Goal: Check status

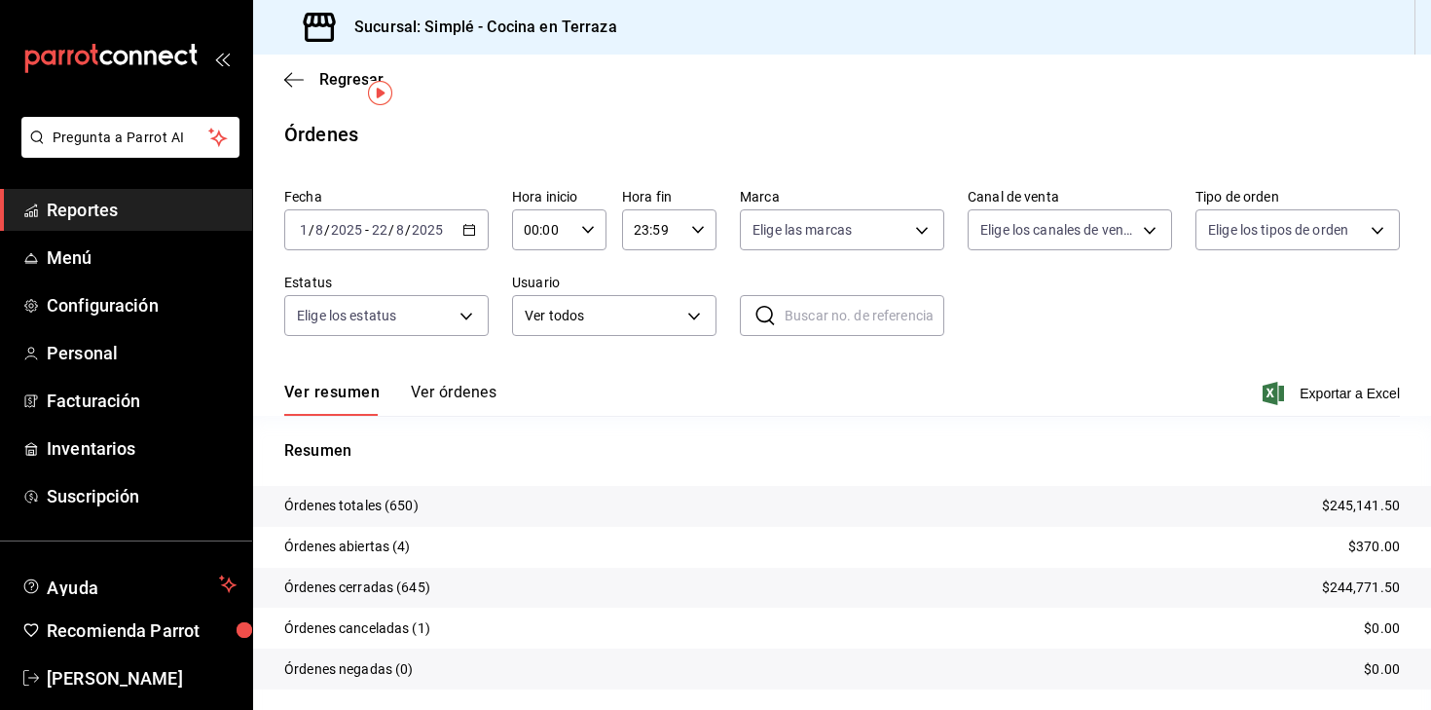
scroll to position [42, 0]
click at [464, 233] on icon "button" at bounding box center [470, 230] width 14 height 14
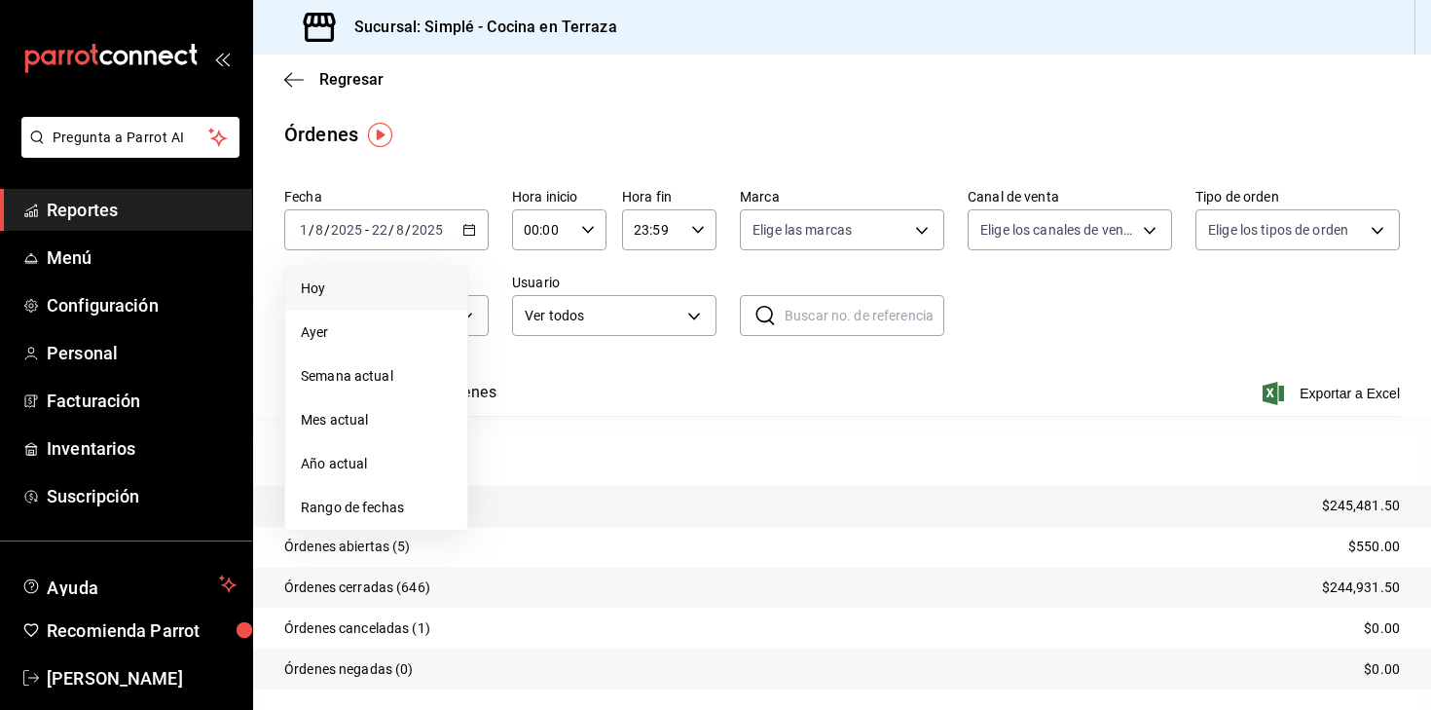
click at [385, 296] on span "Hoy" at bounding box center [376, 288] width 151 height 20
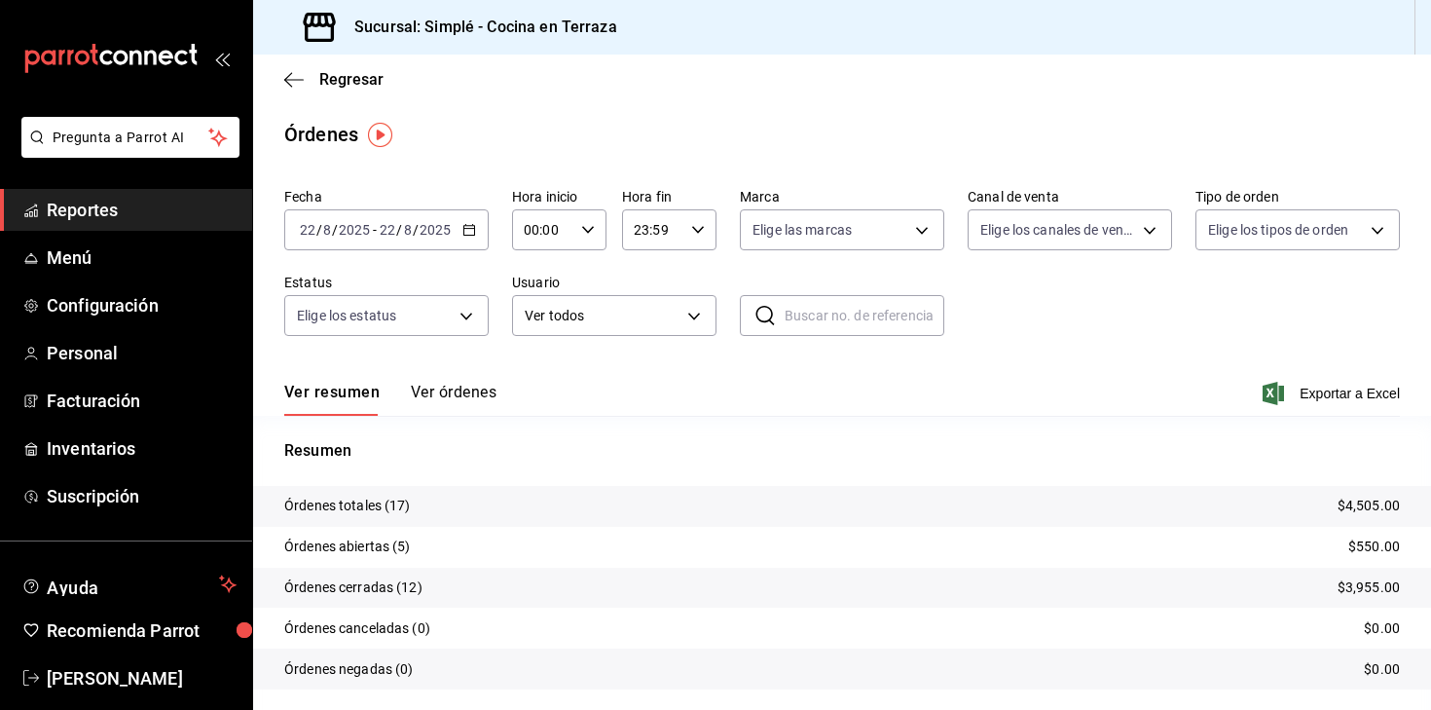
click at [436, 229] on input "2025" at bounding box center [435, 230] width 33 height 16
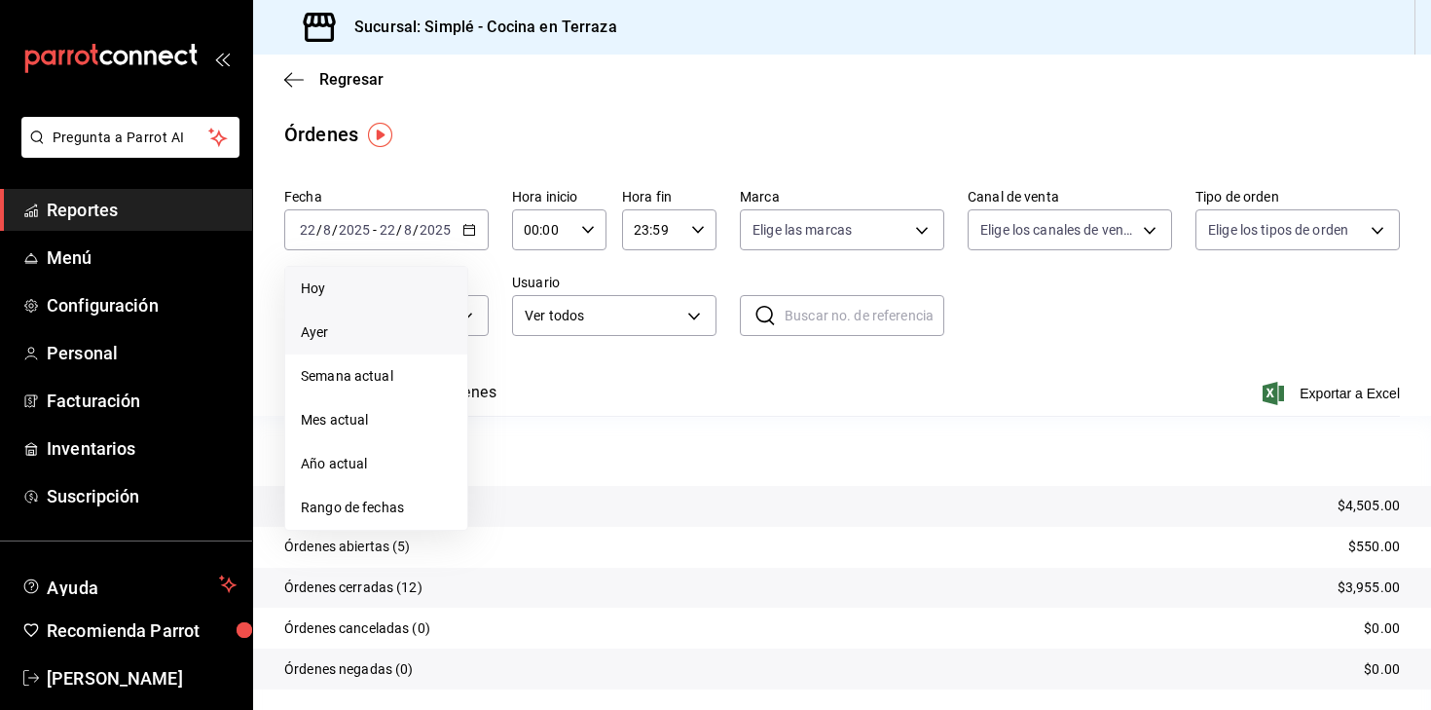
click at [373, 346] on li "Ayer" at bounding box center [376, 333] width 182 height 44
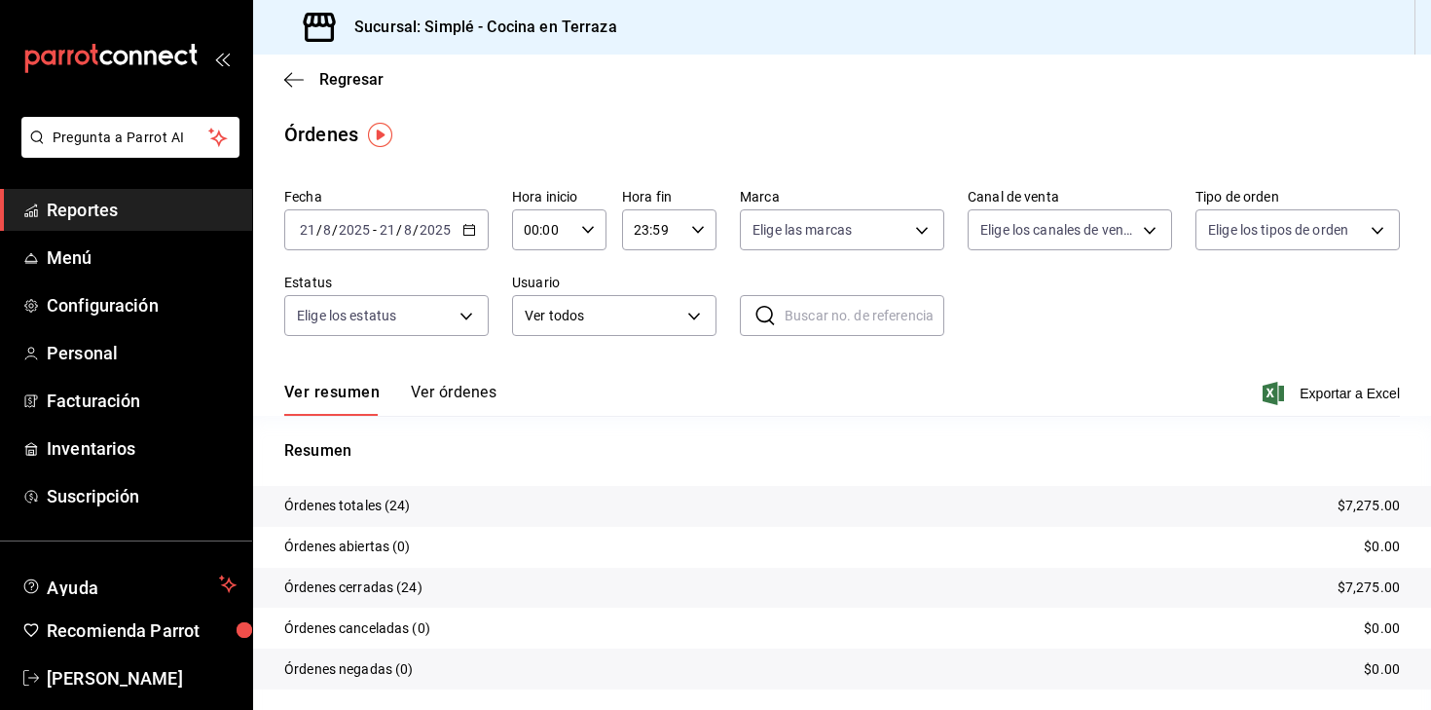
click at [450, 229] on input "2025" at bounding box center [435, 230] width 33 height 16
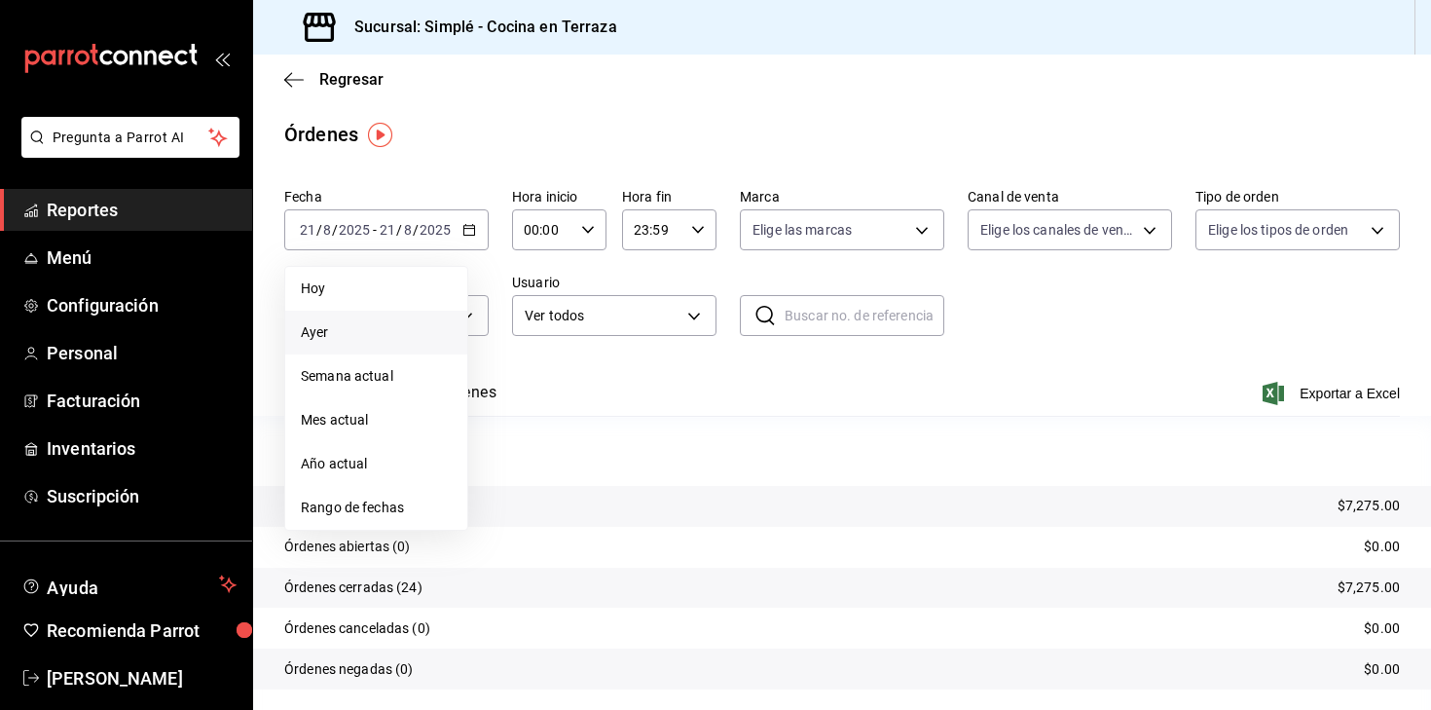
click at [824, 424] on div "Resumen Órdenes totales (24) $7,275.00 Órdenes abiertas (0) $0.00 Órdenes cerra…" at bounding box center [842, 564] width 1178 height 297
